Goal: Find specific page/section: Find specific page/section

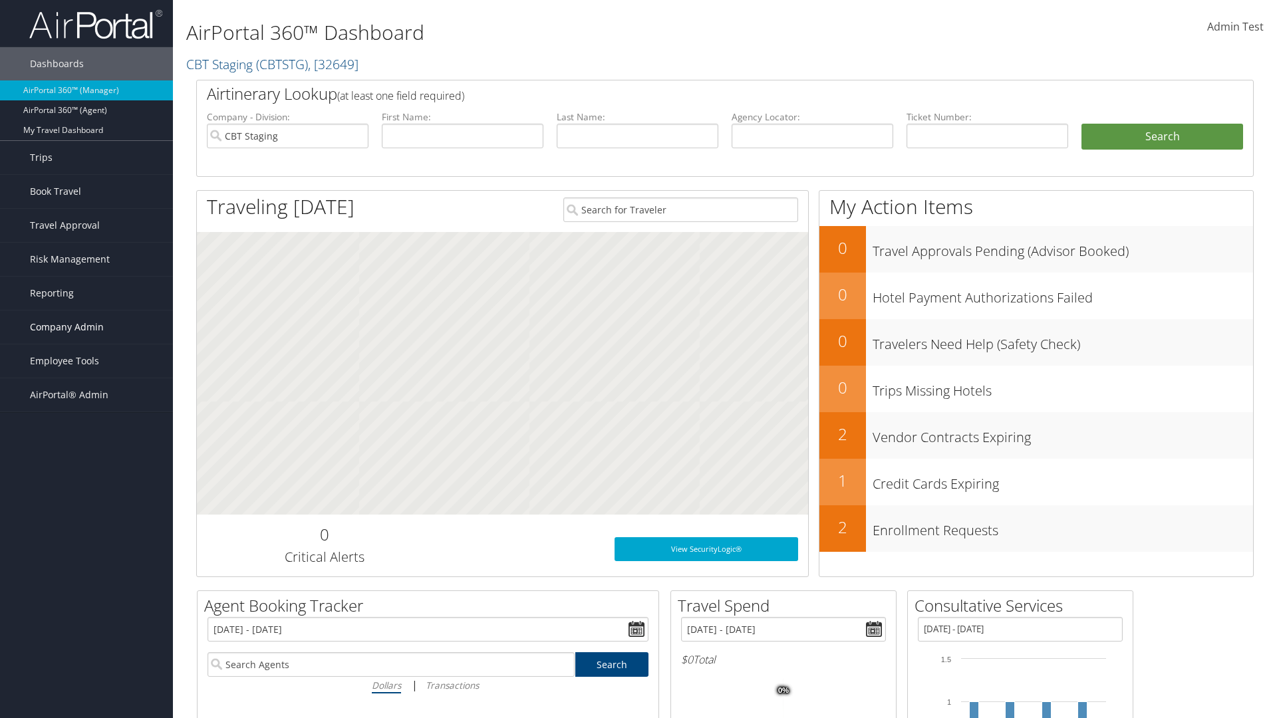
click at [86, 327] on span "Company Admin" at bounding box center [67, 327] width 74 height 33
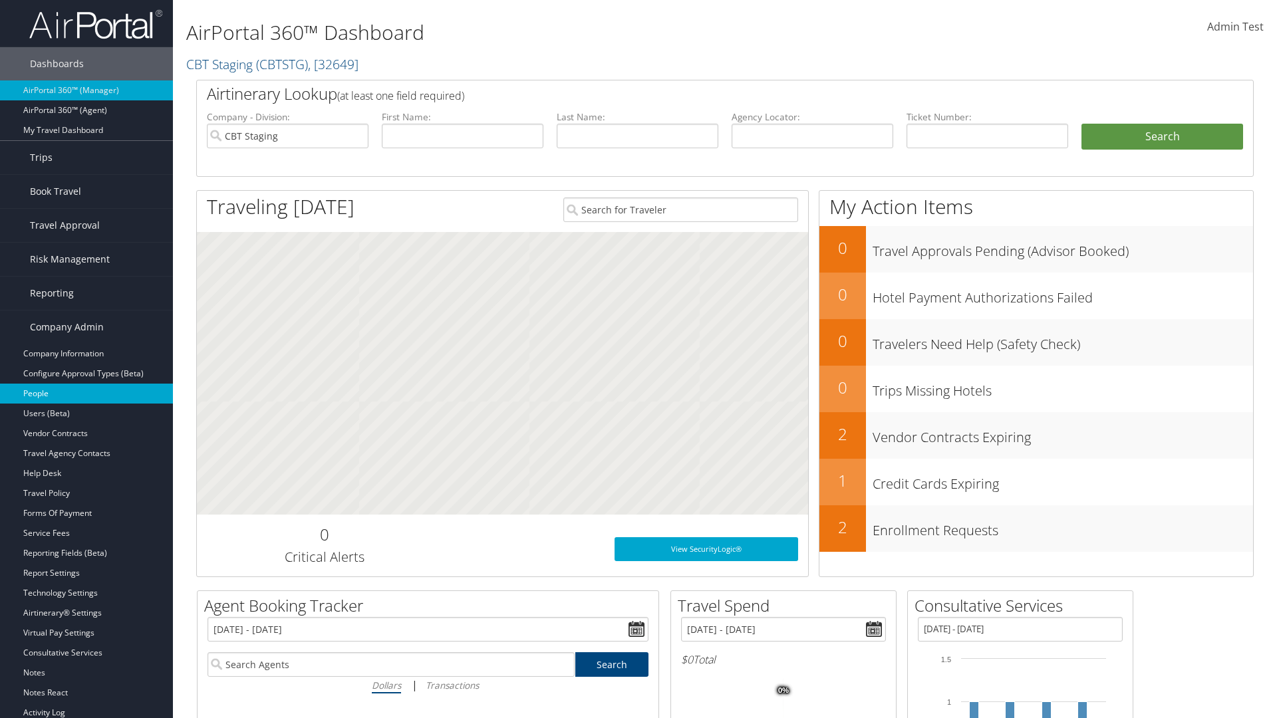
click at [86, 394] on link "People" at bounding box center [86, 394] width 173 height 20
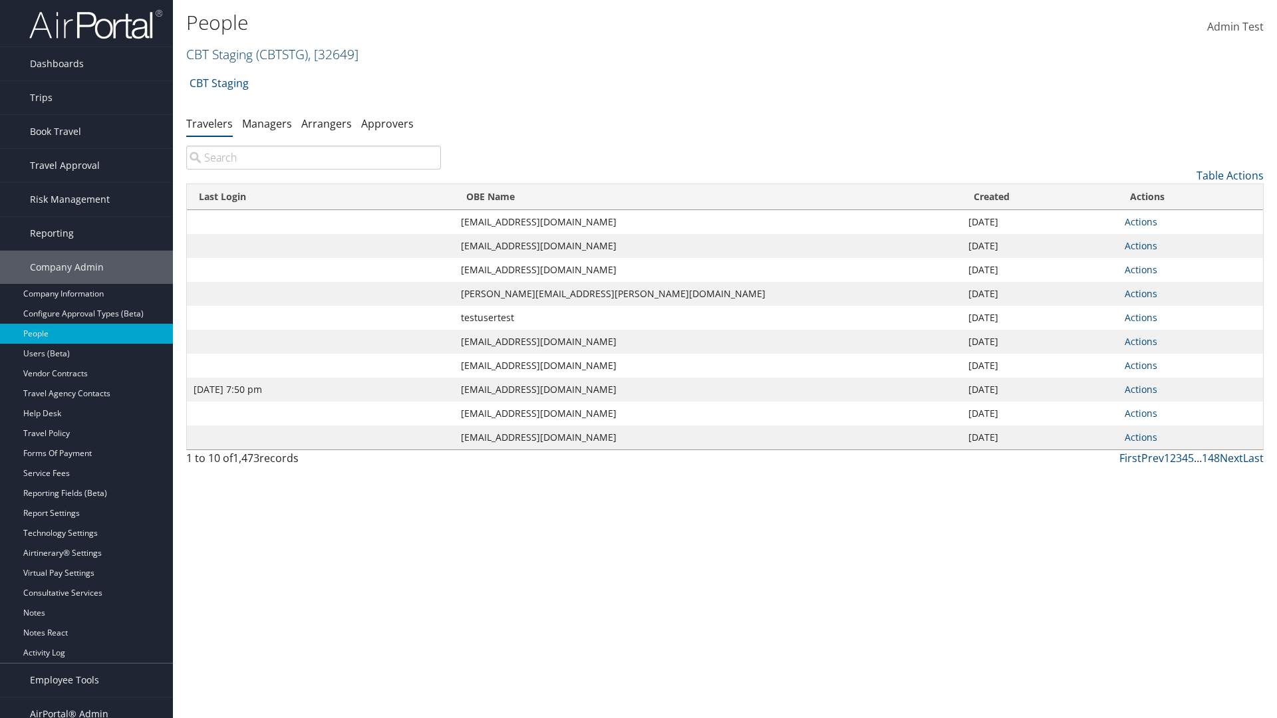
click at [219, 54] on link "CBT Staging ( CBTSTG ) , [ 32649 ]" at bounding box center [272, 54] width 172 height 18
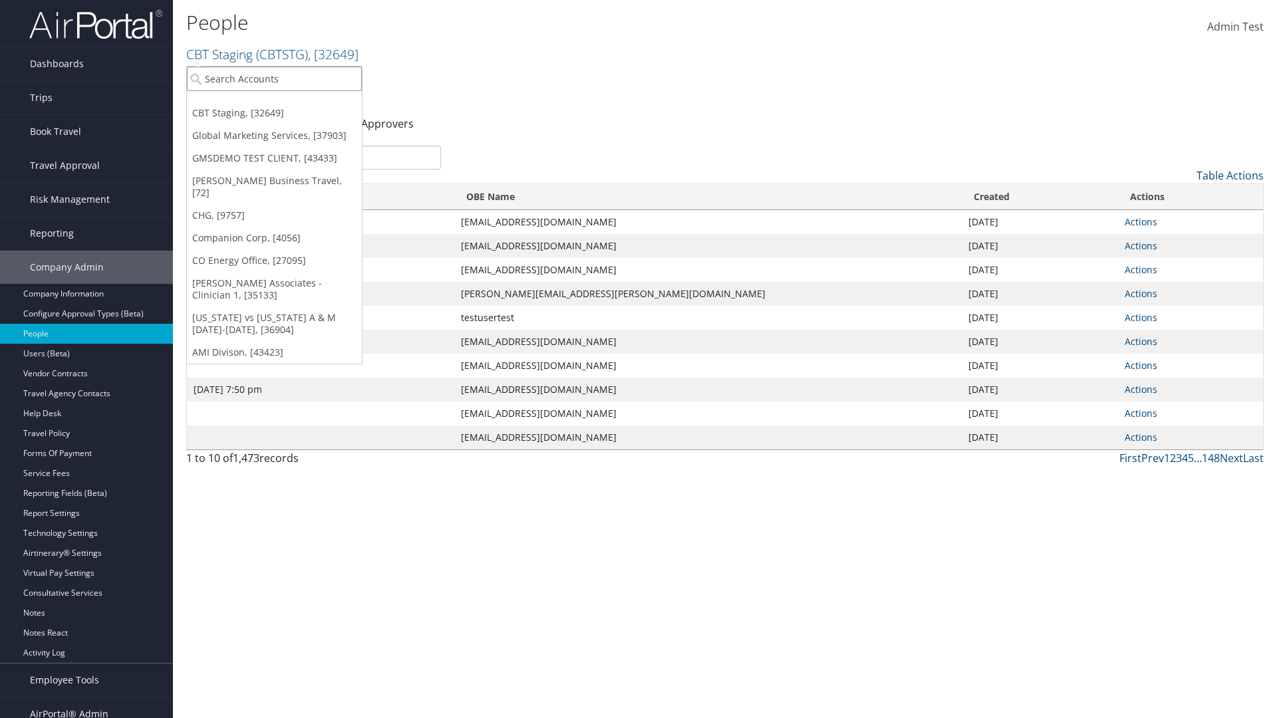
click at [274, 78] on input "search" at bounding box center [274, 78] width 175 height 25
type input "CBTSTG"
click at [274, 103] on div "CBT Staging (CBTSTG), [32649]" at bounding box center [274, 103] width 189 height 12
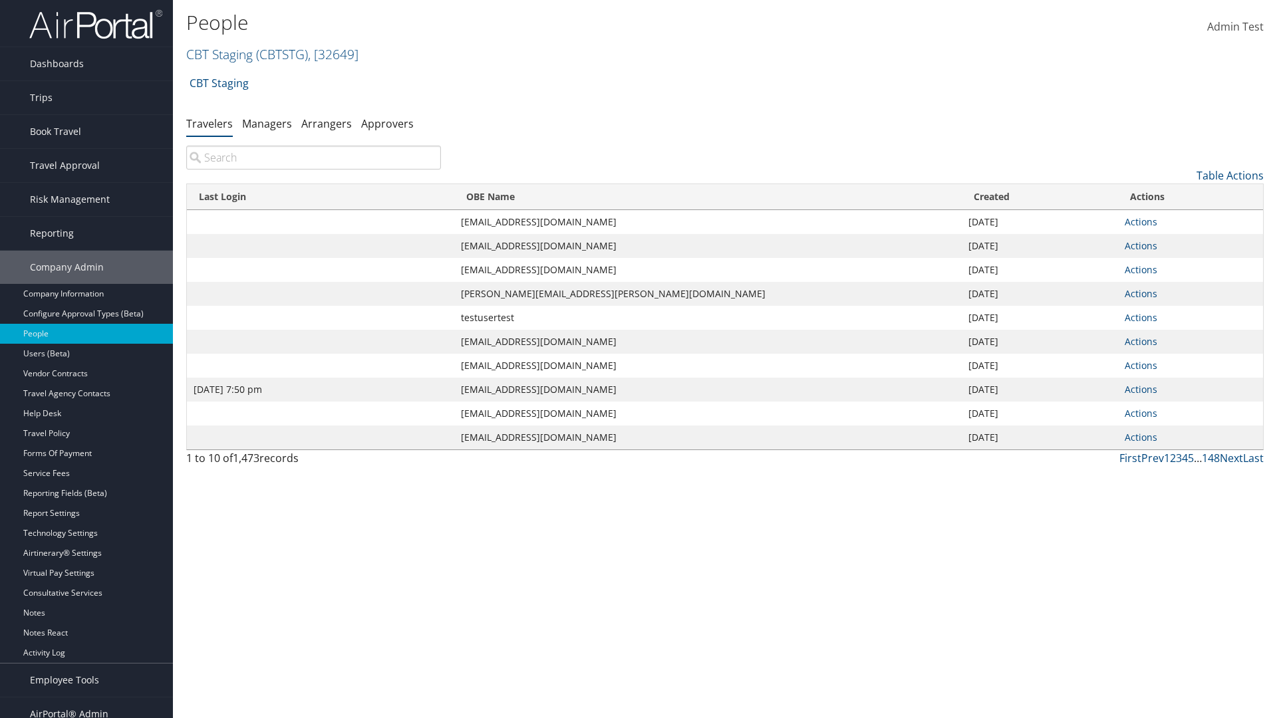
click at [313, 158] on input "search" at bounding box center [313, 158] width 255 height 24
type input "[DATE] 7:50 pm"
